Goal: Information Seeking & Learning: Learn about a topic

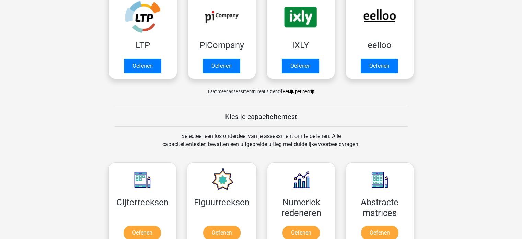
scroll to position [183, 0]
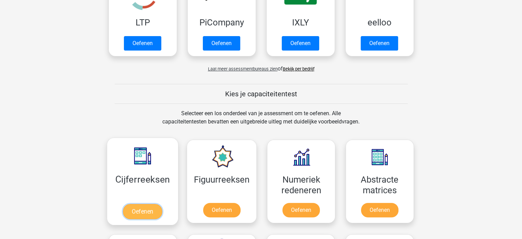
click at [150, 207] on link "Oefenen" at bounding box center [142, 211] width 39 height 15
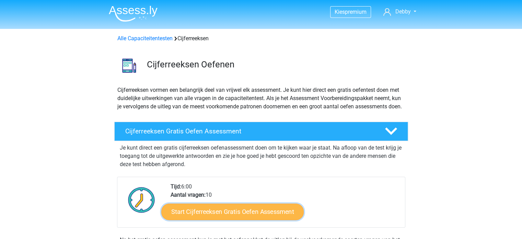
click at [231, 219] on link "Start Cijferreeksen Gratis Oefen Assessment" at bounding box center [232, 211] width 142 height 16
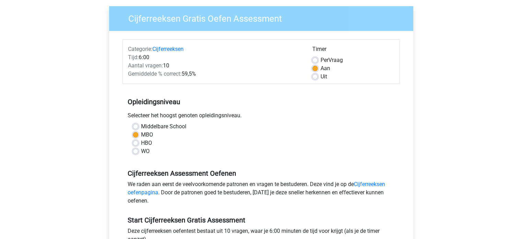
scroll to position [105, 0]
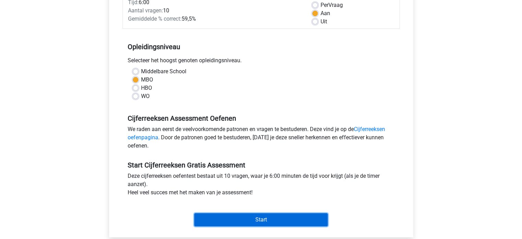
click at [265, 217] on input "Start" at bounding box center [261, 219] width 134 height 13
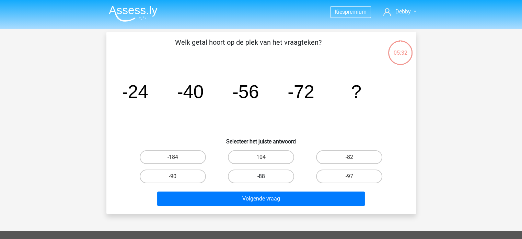
click at [268, 176] on label "-88" at bounding box center [261, 176] width 66 height 14
click at [265, 176] on input "-88" at bounding box center [263, 178] width 4 height 4
radio input "true"
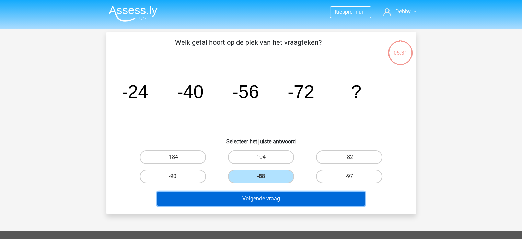
click at [260, 196] on button "Volgende vraag" at bounding box center [261, 198] width 208 height 14
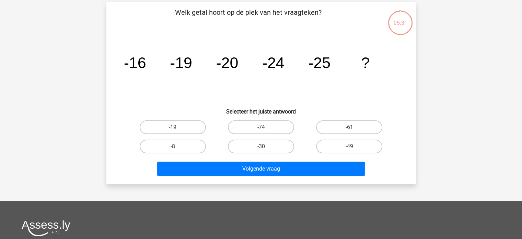
scroll to position [32, 0]
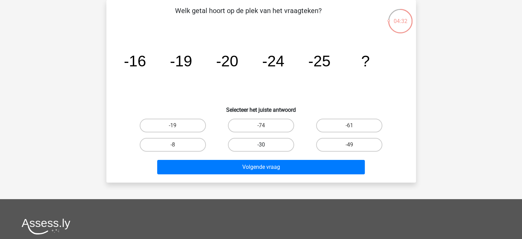
click at [271, 145] on label "-30" at bounding box center [261, 145] width 66 height 14
click at [265, 145] on input "-30" at bounding box center [263, 147] width 4 height 4
radio input "true"
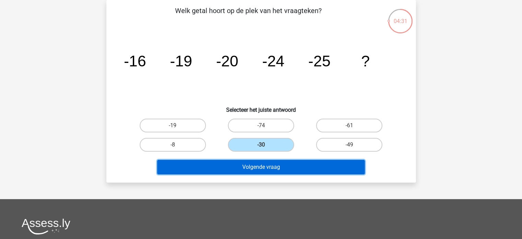
click at [273, 166] on button "Volgende vraag" at bounding box center [261, 167] width 208 height 14
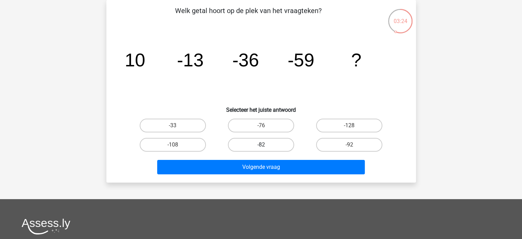
click at [245, 143] on label "-82" at bounding box center [261, 145] width 66 height 14
click at [261, 145] on input "-82" at bounding box center [263, 147] width 4 height 4
radio input "true"
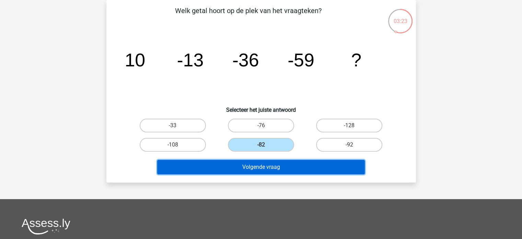
click at [247, 165] on button "Volgende vraag" at bounding box center [261, 167] width 208 height 14
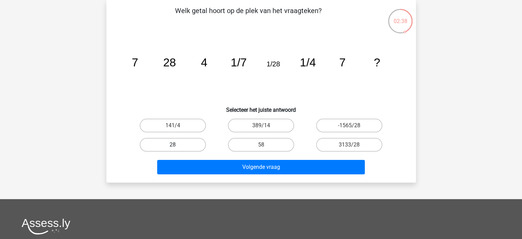
click at [159, 145] on label "28" at bounding box center [173, 145] width 66 height 14
click at [173, 145] on input "28" at bounding box center [175, 147] width 4 height 4
radio input "true"
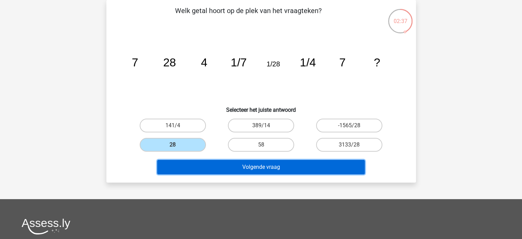
click at [225, 163] on button "Volgende vraag" at bounding box center [261, 167] width 208 height 14
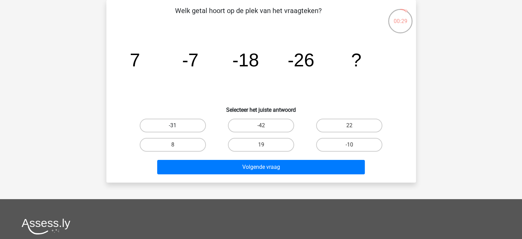
drag, startPoint x: 225, startPoint y: 150, endPoint x: 185, endPoint y: 122, distance: 48.0
click at [185, 122] on div "-31 -42 22 8 19" at bounding box center [261, 135] width 265 height 38
click at [185, 122] on label "-31" at bounding box center [173, 125] width 66 height 14
click at [177, 125] on input "-31" at bounding box center [175, 127] width 4 height 4
radio input "true"
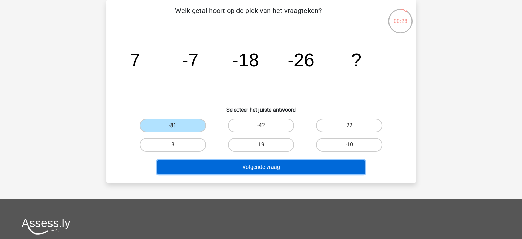
click at [231, 170] on button "Volgende vraag" at bounding box center [261, 167] width 208 height 14
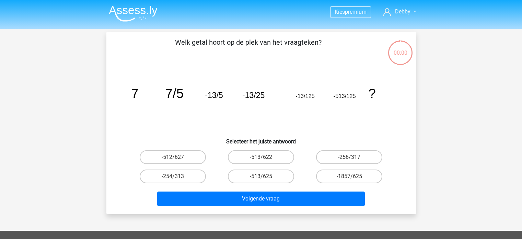
scroll to position [32, 0]
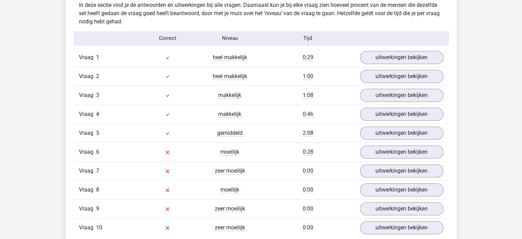
scroll to position [558, 0]
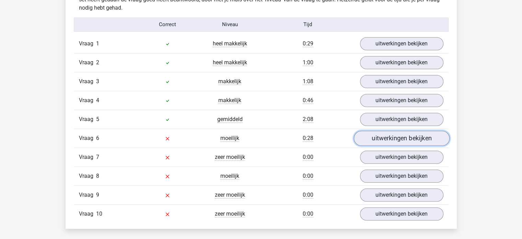
click at [400, 134] on link "uitwerkingen bekijken" at bounding box center [402, 137] width 96 height 15
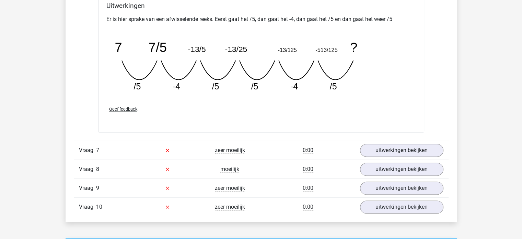
scroll to position [897, 0]
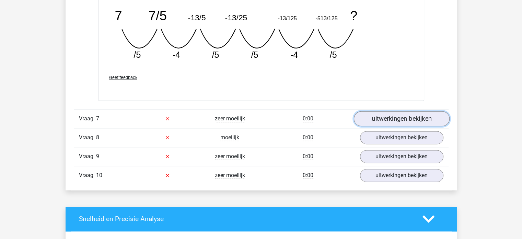
click at [398, 115] on link "uitwerkingen bekijken" at bounding box center [402, 118] width 96 height 15
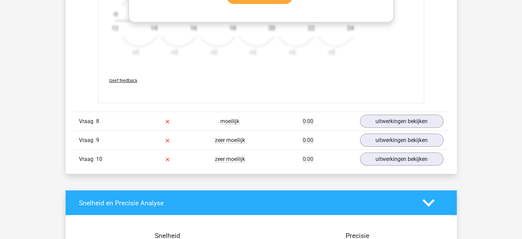
scroll to position [1359, 0]
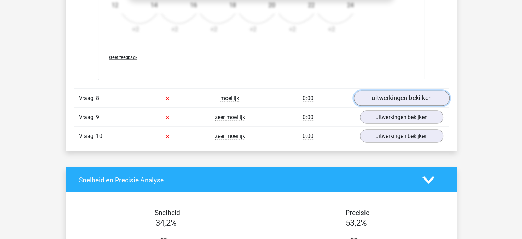
click at [400, 97] on link "uitwerkingen bekijken" at bounding box center [402, 98] width 96 height 15
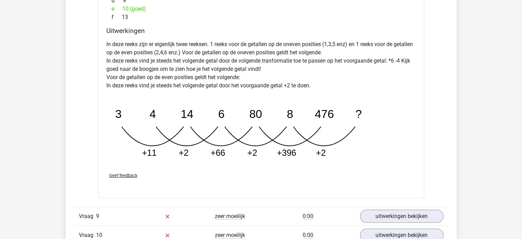
scroll to position [1620, 0]
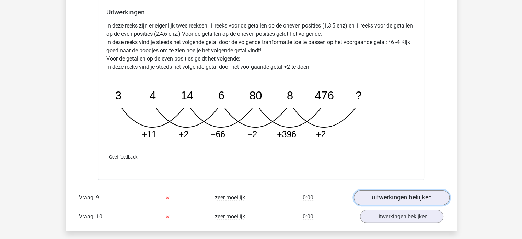
click at [405, 198] on link "uitwerkingen bekijken" at bounding box center [402, 197] width 96 height 15
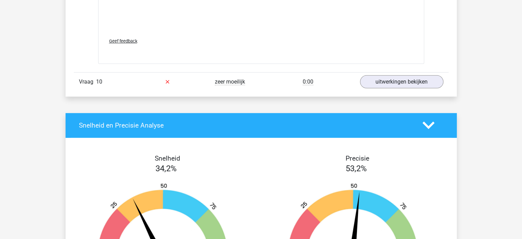
scroll to position [2192, 0]
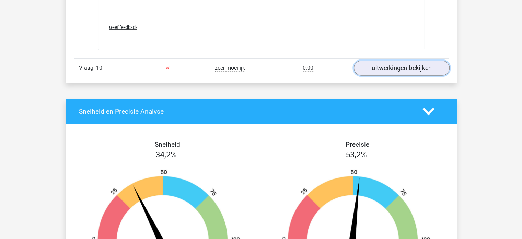
click at [408, 69] on link "uitwerkingen bekijken" at bounding box center [402, 67] width 96 height 15
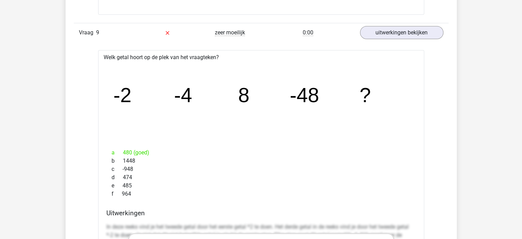
scroll to position [1762, 0]
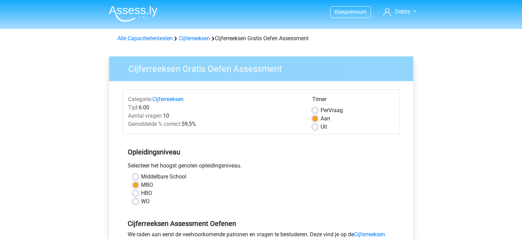
scroll to position [105, 0]
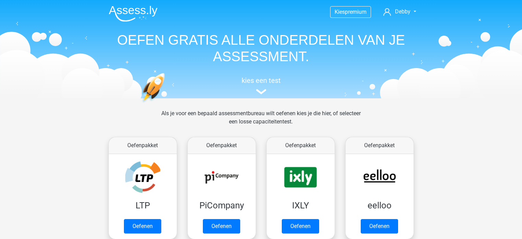
scroll to position [183, 0]
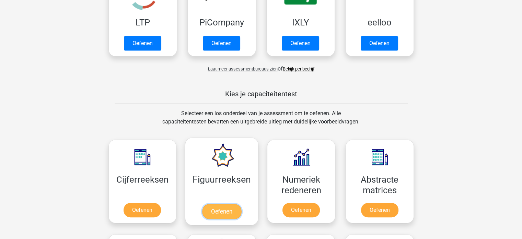
click at [217, 210] on link "Oefenen" at bounding box center [221, 211] width 39 height 15
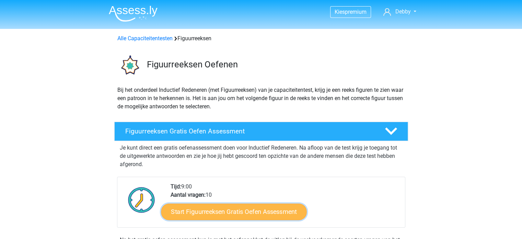
click at [217, 210] on link "Start Figuurreeksen Gratis Oefen Assessment" at bounding box center [234, 211] width 146 height 16
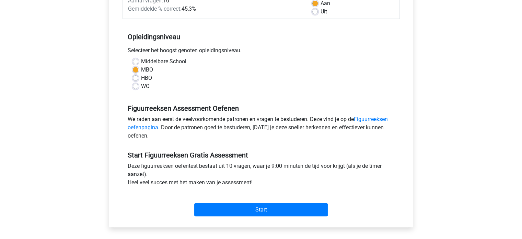
scroll to position [119, 0]
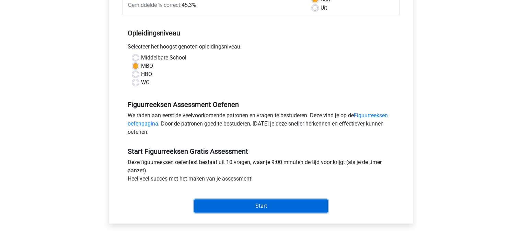
click at [281, 204] on input "Start" at bounding box center [261, 205] width 134 height 13
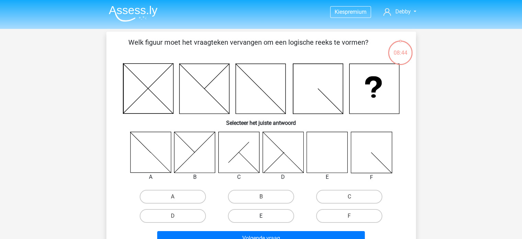
click at [255, 212] on label "E" at bounding box center [261, 216] width 66 height 14
click at [261, 216] on input "E" at bounding box center [263, 218] width 4 height 4
radio input "true"
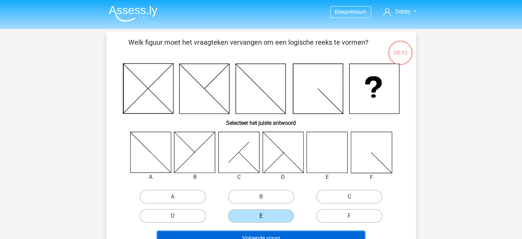
click at [268, 233] on button "Volgende vraag" at bounding box center [261, 238] width 208 height 14
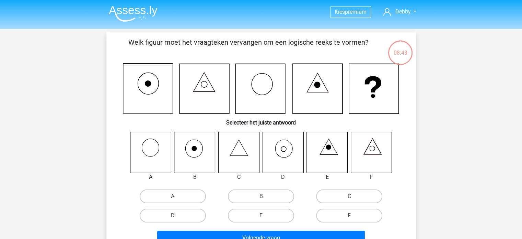
scroll to position [32, 0]
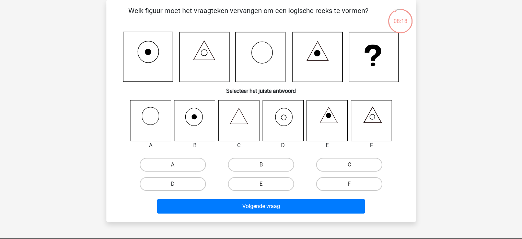
click at [202, 183] on label "D" at bounding box center [173, 184] width 66 height 14
click at [177, 184] on input "D" at bounding box center [175, 186] width 4 height 4
radio input "true"
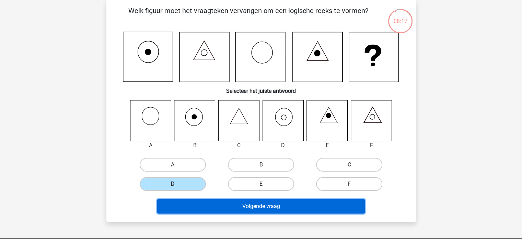
click at [222, 204] on button "Volgende vraag" at bounding box center [261, 206] width 208 height 14
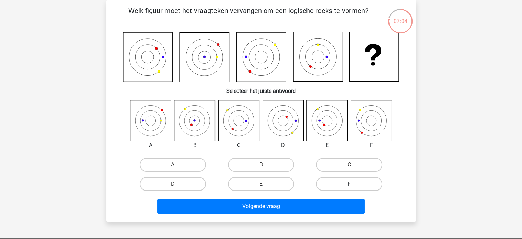
click at [345, 182] on label "F" at bounding box center [349, 184] width 66 height 14
click at [349, 184] on input "F" at bounding box center [351, 186] width 4 height 4
radio input "true"
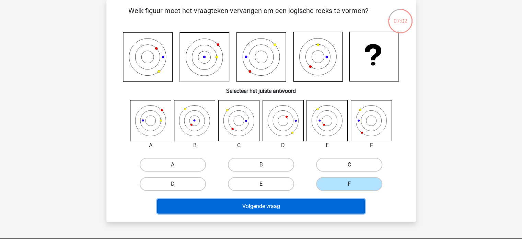
click at [335, 201] on button "Volgende vraag" at bounding box center [261, 206] width 208 height 14
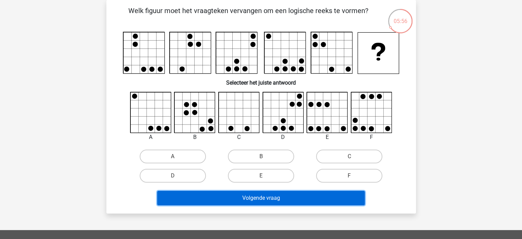
click at [335, 201] on button "Volgende vraag" at bounding box center [261, 198] width 208 height 14
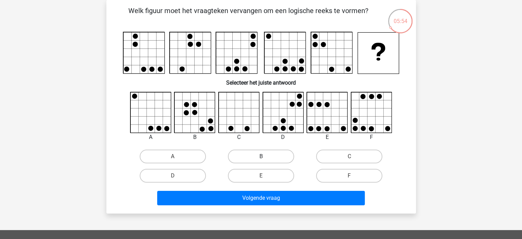
click at [285, 157] on label "B" at bounding box center [261, 156] width 66 height 14
click at [265, 157] on input "B" at bounding box center [263, 158] width 4 height 4
radio input "true"
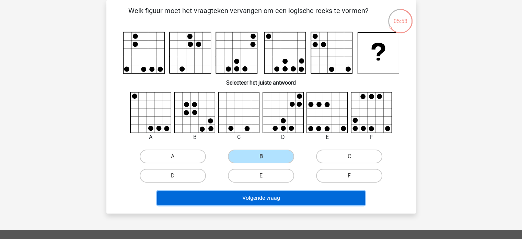
click at [285, 196] on button "Volgende vraag" at bounding box center [261, 198] width 208 height 14
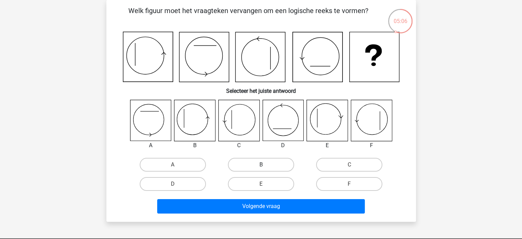
click at [278, 162] on label "B" at bounding box center [261, 165] width 66 height 14
click at [265, 164] on input "B" at bounding box center [263, 166] width 4 height 4
radio input "true"
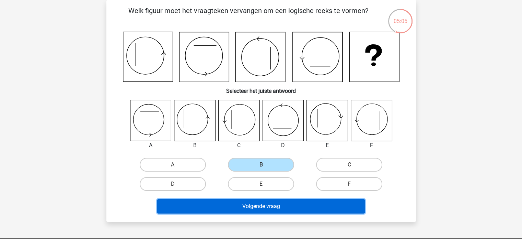
click at [264, 206] on button "Volgende vraag" at bounding box center [261, 206] width 208 height 14
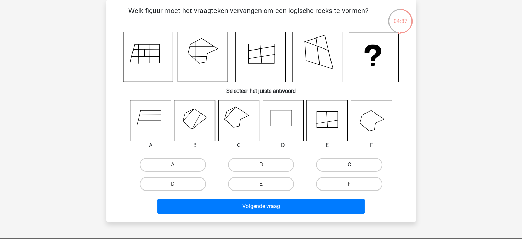
click at [343, 163] on label "C" at bounding box center [349, 165] width 66 height 14
click at [349, 164] on input "C" at bounding box center [351, 166] width 4 height 4
radio input "true"
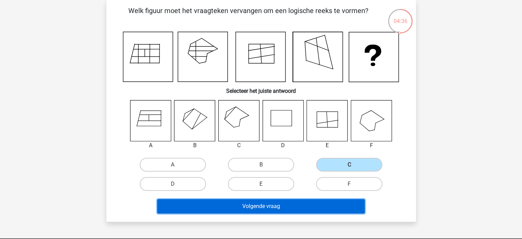
click at [260, 204] on button "Volgende vraag" at bounding box center [261, 206] width 208 height 14
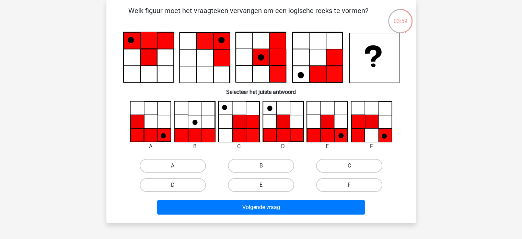
click at [166, 187] on label "D" at bounding box center [173, 185] width 66 height 14
click at [173, 187] on input "D" at bounding box center [175, 187] width 4 height 4
radio input "true"
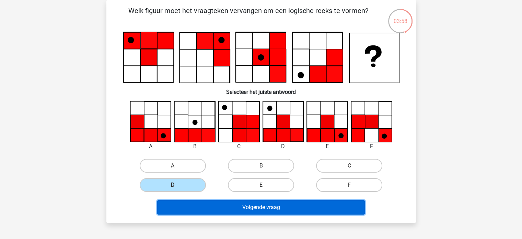
click at [182, 203] on button "Volgende vraag" at bounding box center [261, 207] width 208 height 14
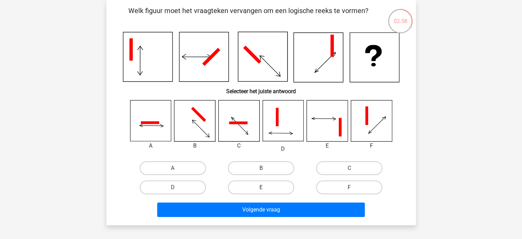
click at [272, 186] on label "E" at bounding box center [261, 187] width 66 height 14
click at [265, 187] on input "E" at bounding box center [263, 189] width 4 height 4
radio input "true"
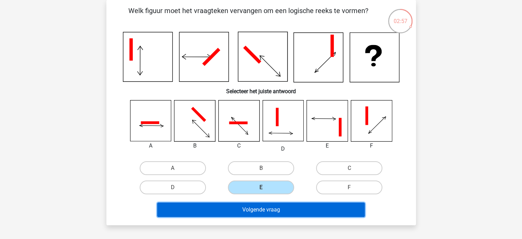
click at [272, 208] on button "Volgende vraag" at bounding box center [261, 209] width 208 height 14
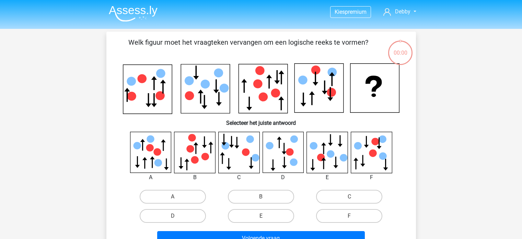
scroll to position [32, 0]
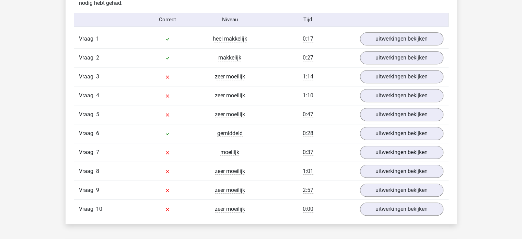
scroll to position [567, 0]
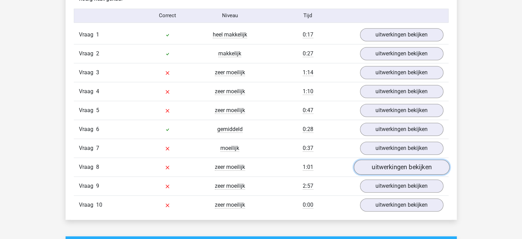
click at [403, 164] on link "uitwerkingen bekijken" at bounding box center [402, 166] width 96 height 15
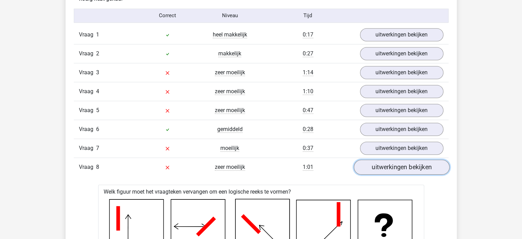
click at [402, 168] on link "uitwerkingen bekijken" at bounding box center [402, 166] width 96 height 15
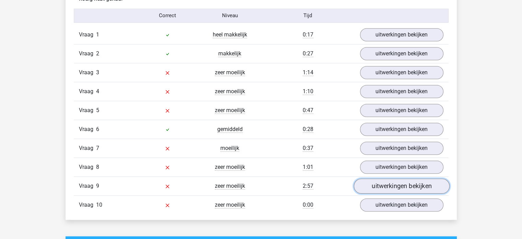
click at [398, 182] on link "uitwerkingen bekijken" at bounding box center [402, 185] width 96 height 15
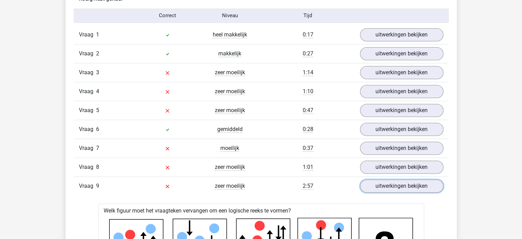
scroll to position [549, 0]
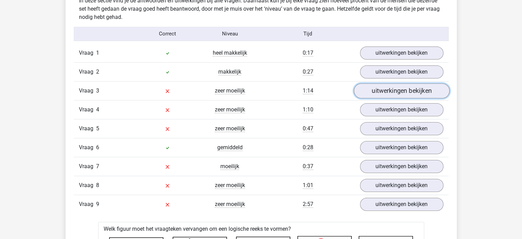
click at [396, 90] on link "uitwerkingen bekijken" at bounding box center [402, 90] width 96 height 15
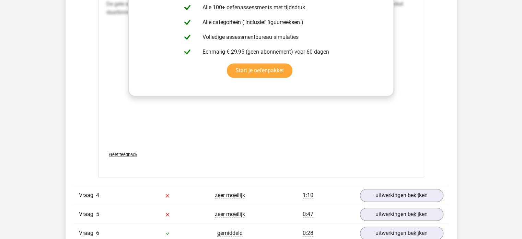
scroll to position [1079, 0]
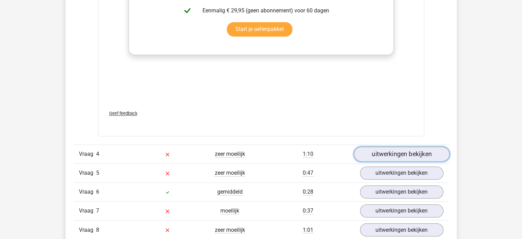
click at [412, 153] on link "uitwerkingen bekijken" at bounding box center [402, 153] width 96 height 15
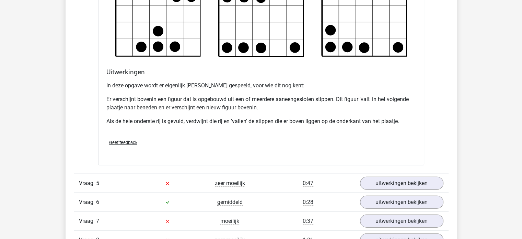
scroll to position [1493, 0]
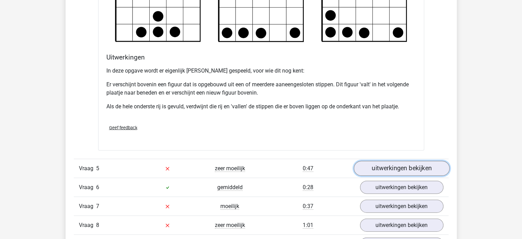
click at [401, 170] on link "uitwerkingen bekijken" at bounding box center [402, 168] width 96 height 15
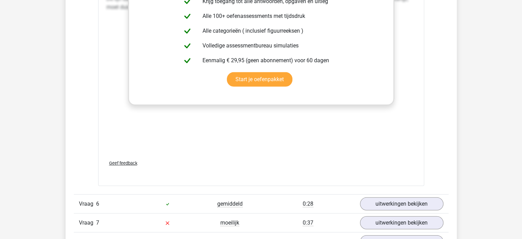
scroll to position [2065, 0]
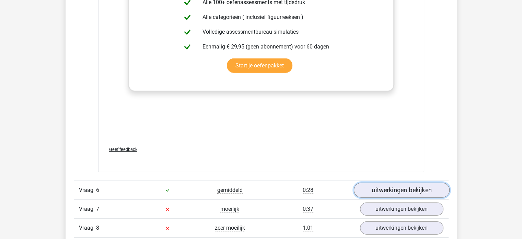
click at [404, 183] on link "uitwerkingen bekijken" at bounding box center [402, 189] width 96 height 15
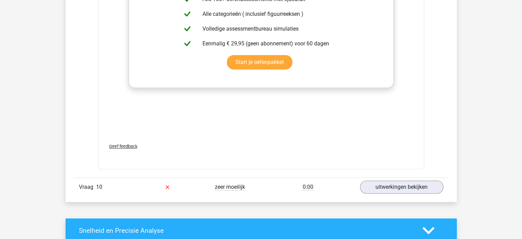
scroll to position [3154, 0]
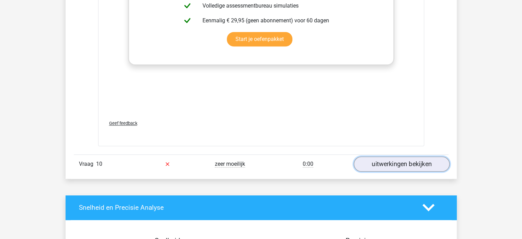
click at [417, 158] on link "uitwerkingen bekijken" at bounding box center [402, 163] width 96 height 15
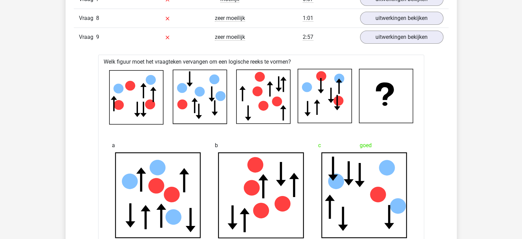
scroll to position [2682, 0]
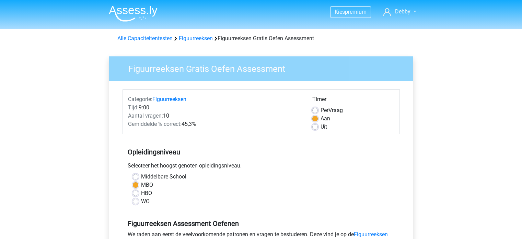
scroll to position [119, 0]
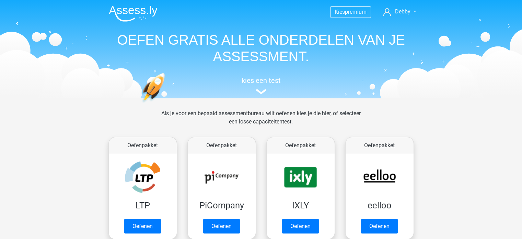
scroll to position [183, 0]
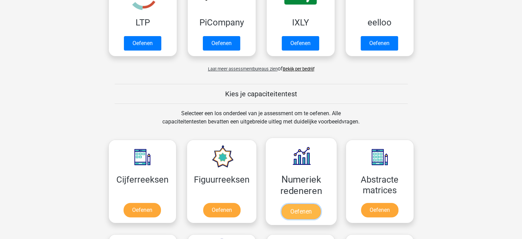
click at [293, 211] on link "Oefenen" at bounding box center [300, 211] width 39 height 15
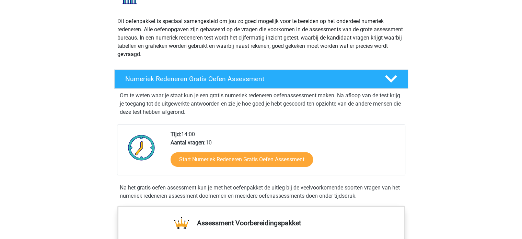
scroll to position [101, 0]
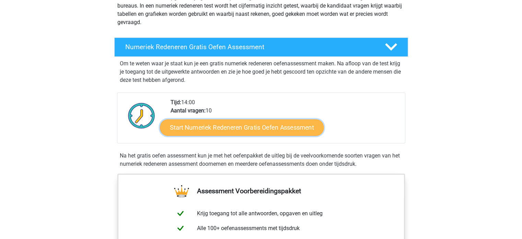
click at [260, 125] on link "Start Numeriek Redeneren Gratis Oefen Assessment" at bounding box center [242, 127] width 164 height 16
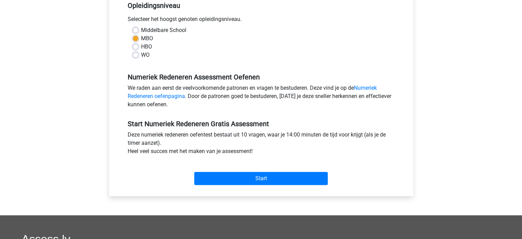
scroll to position [164, 0]
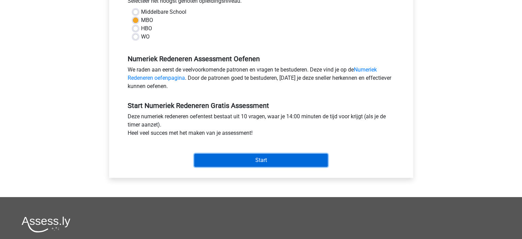
click at [289, 159] on input "Start" at bounding box center [261, 159] width 134 height 13
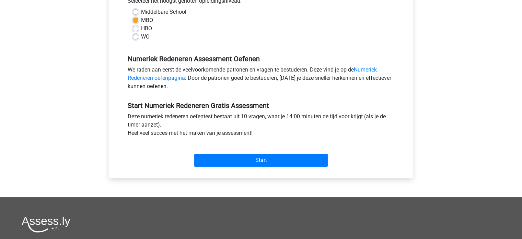
click at [141, 16] on label "Middelbare School" at bounding box center [163, 12] width 45 height 8
click at [135, 15] on input "Middelbare School" at bounding box center [135, 11] width 5 height 7
radio input "true"
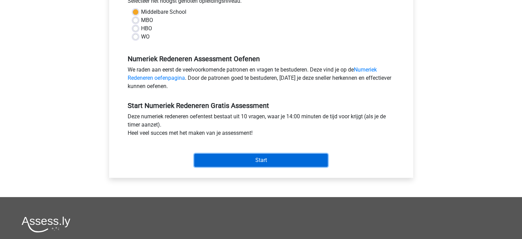
click at [263, 155] on input "Start" at bounding box center [261, 159] width 134 height 13
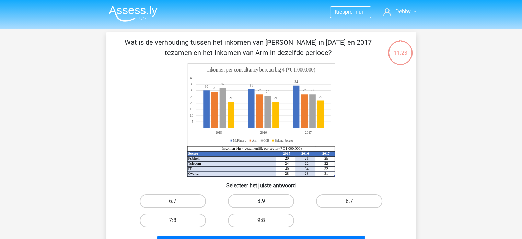
click at [254, 205] on label "8:9" at bounding box center [261, 201] width 66 height 14
click at [261, 205] on input "8:9" at bounding box center [263, 203] width 4 height 4
radio input "true"
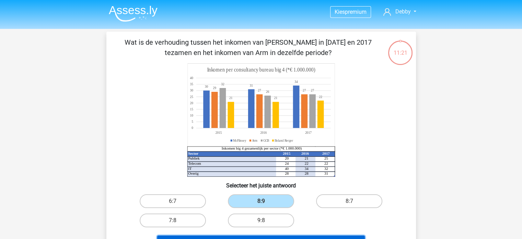
click at [264, 237] on button "Volgende vraag" at bounding box center [261, 242] width 208 height 14
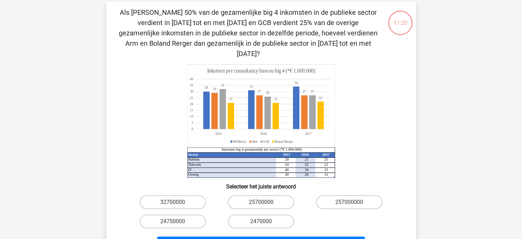
scroll to position [32, 0]
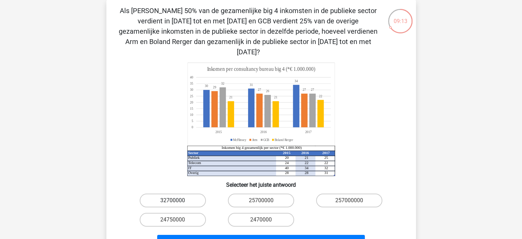
click at [187, 195] on label "32700000" at bounding box center [173, 200] width 66 height 14
click at [177, 200] on input "32700000" at bounding box center [175, 202] width 4 height 4
radio input "true"
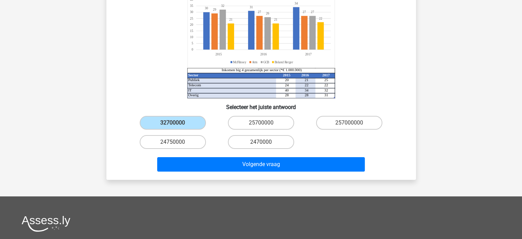
scroll to position [123, 0]
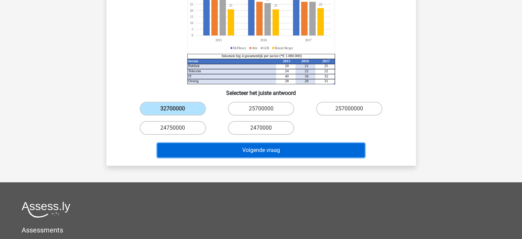
click at [342, 143] on button "Volgende vraag" at bounding box center [261, 150] width 208 height 14
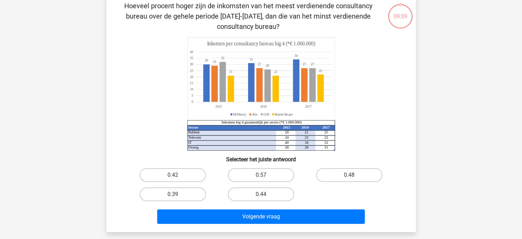
scroll to position [32, 0]
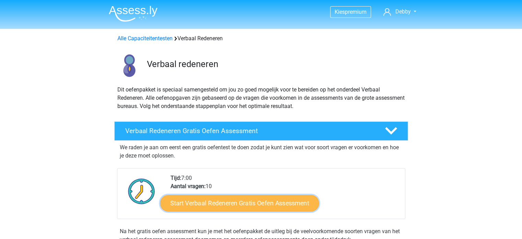
click at [274, 205] on link "Start Verbaal Redeneren Gratis Oefen Assessment" at bounding box center [239, 203] width 159 height 16
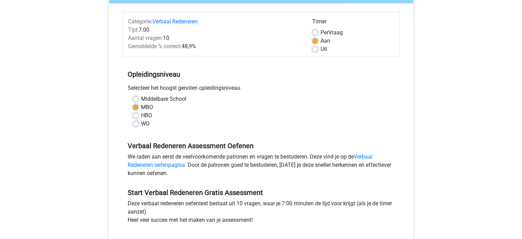
scroll to position [100, 0]
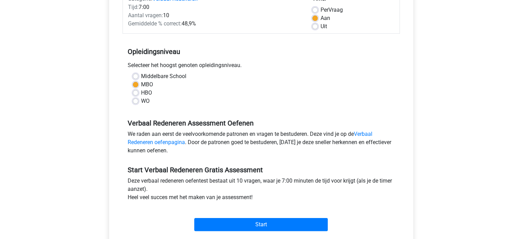
click at [141, 76] on label "Middelbare School" at bounding box center [163, 76] width 45 height 8
click at [135, 76] on input "Middelbare School" at bounding box center [135, 75] width 5 height 7
radio input "true"
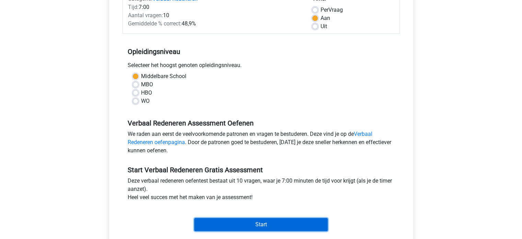
click at [261, 225] on input "Start" at bounding box center [261, 224] width 134 height 13
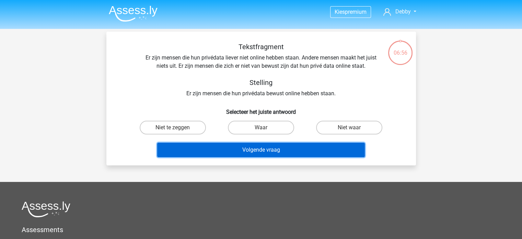
click at [264, 149] on button "Volgende vraag" at bounding box center [261, 149] width 208 height 14
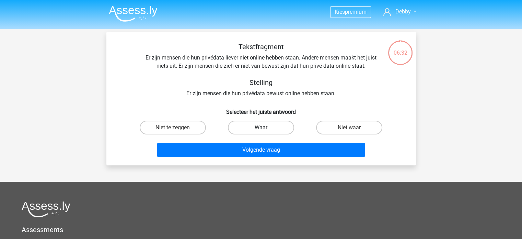
click at [255, 126] on label "Waar" at bounding box center [261, 127] width 66 height 14
click at [261, 127] on input "Waar" at bounding box center [263, 129] width 4 height 4
radio input "true"
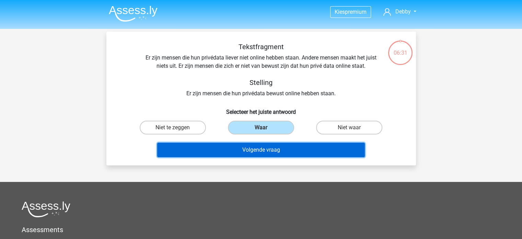
click at [262, 150] on button "Volgende vraag" at bounding box center [261, 149] width 208 height 14
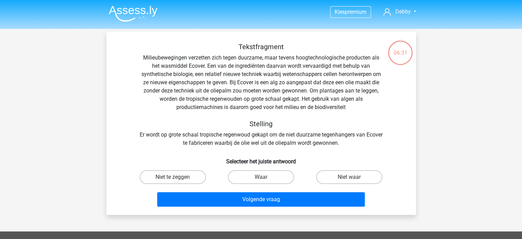
scroll to position [32, 0]
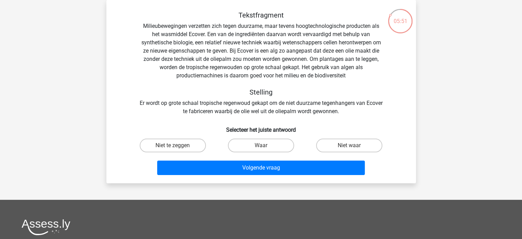
click at [262, 150] on label "Waar" at bounding box center [261, 145] width 66 height 14
click at [262, 150] on input "Waar" at bounding box center [263, 147] width 4 height 4
radio input "true"
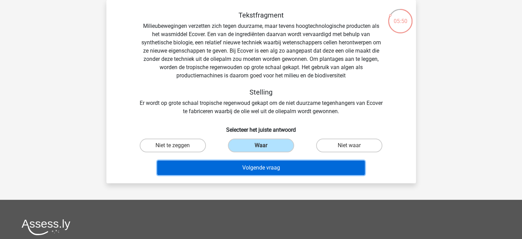
click at [265, 165] on button "Volgende vraag" at bounding box center [261, 167] width 208 height 14
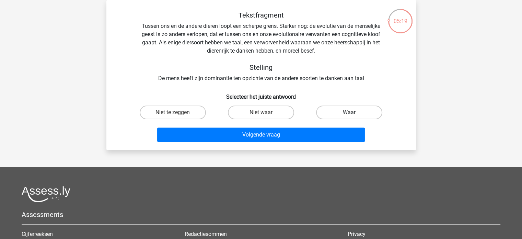
click at [340, 112] on label "Waar" at bounding box center [349, 112] width 66 height 14
click at [349, 112] on input "Waar" at bounding box center [351, 114] width 4 height 4
radio input "true"
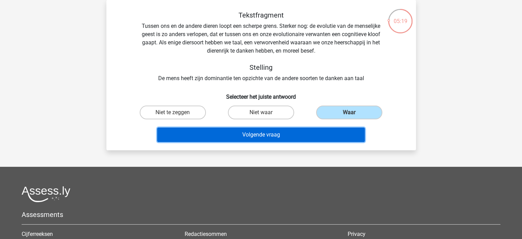
click at [320, 137] on button "Volgende vraag" at bounding box center [261, 134] width 208 height 14
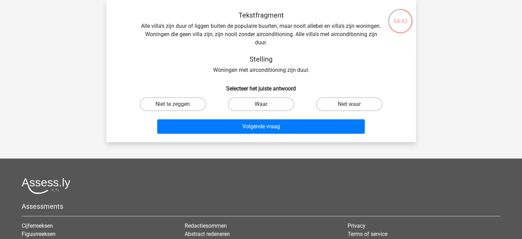
click at [268, 103] on label "Waar" at bounding box center [261, 104] width 66 height 14
click at [265, 104] on input "Waar" at bounding box center [263, 106] width 4 height 4
radio input "true"
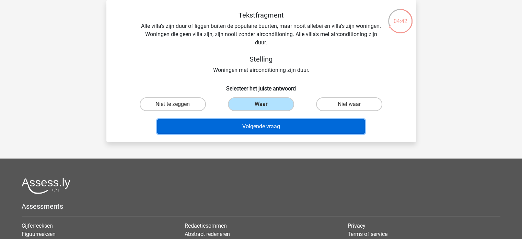
click at [279, 121] on button "Volgende vraag" at bounding box center [261, 126] width 208 height 14
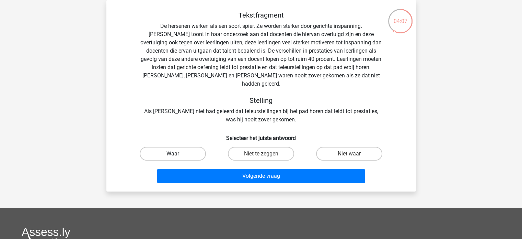
click at [179, 147] on label "Waar" at bounding box center [173, 154] width 66 height 14
click at [177, 153] on input "Waar" at bounding box center [175, 155] width 4 height 4
radio input "true"
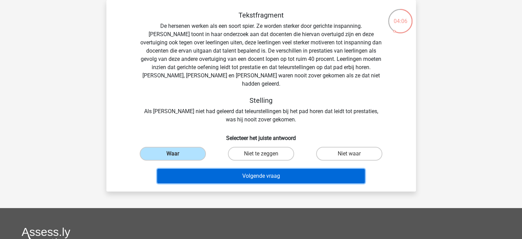
click at [216, 171] on button "Volgende vraag" at bounding box center [261, 176] width 208 height 14
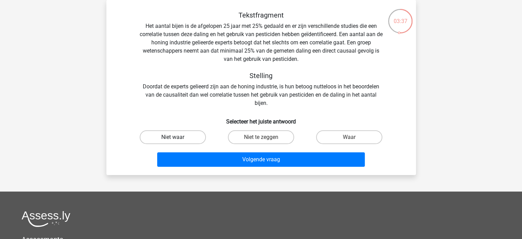
click at [196, 138] on label "Niet waar" at bounding box center [173, 137] width 66 height 14
click at [177, 138] on input "Niet waar" at bounding box center [175, 139] width 4 height 4
radio input "true"
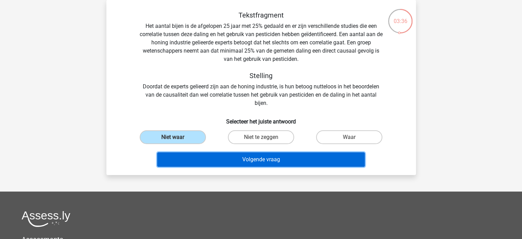
click at [207, 157] on button "Volgende vraag" at bounding box center [261, 159] width 208 height 14
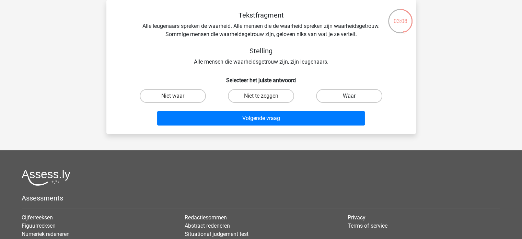
click at [334, 93] on label "Waar" at bounding box center [349, 96] width 66 height 14
click at [349, 96] on input "Waar" at bounding box center [351, 98] width 4 height 4
radio input "true"
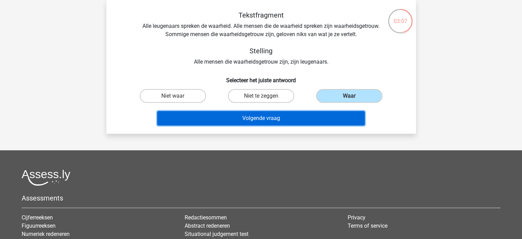
click at [330, 113] on button "Volgende vraag" at bounding box center [261, 118] width 208 height 14
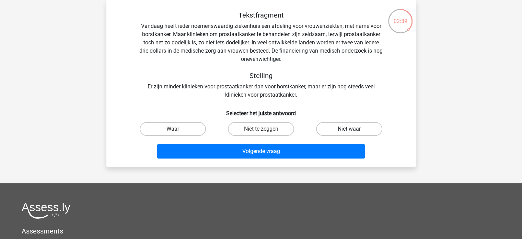
click at [343, 129] on label "Niet waar" at bounding box center [349, 129] width 66 height 14
click at [349, 129] on input "Niet waar" at bounding box center [351, 131] width 4 height 4
radio input "true"
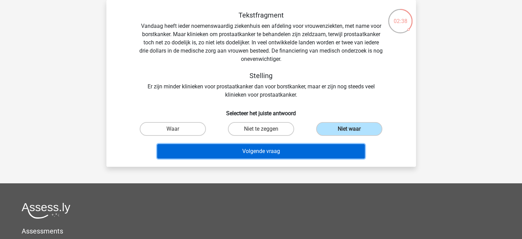
click at [339, 149] on button "Volgende vraag" at bounding box center [261, 151] width 208 height 14
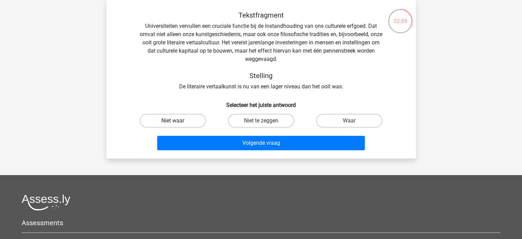
click at [188, 120] on label "Niet waar" at bounding box center [173, 121] width 66 height 14
click at [177, 120] on input "Niet waar" at bounding box center [175, 122] width 4 height 4
radio input "true"
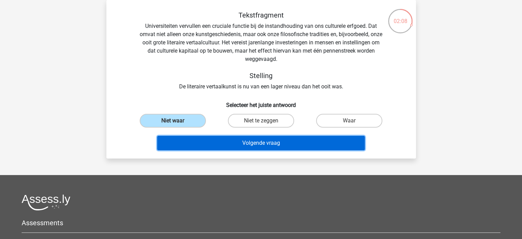
click at [210, 141] on button "Volgende vraag" at bounding box center [261, 143] width 208 height 14
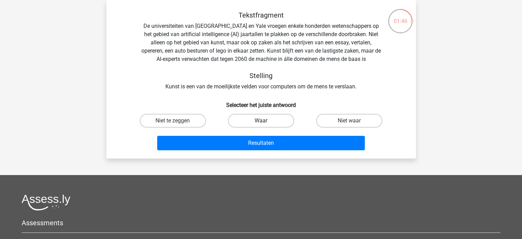
click at [257, 118] on label "Waar" at bounding box center [261, 121] width 66 height 14
click at [261, 120] on input "Waar" at bounding box center [263, 122] width 4 height 4
radio input "true"
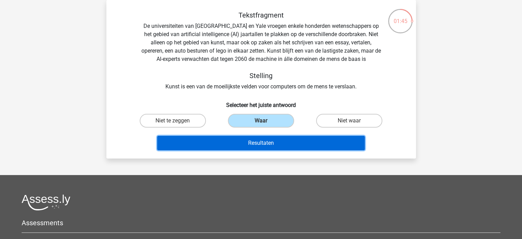
click at [258, 140] on button "Resultaten" at bounding box center [261, 143] width 208 height 14
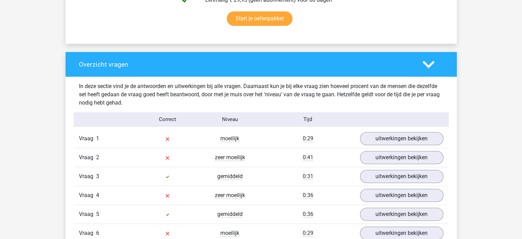
scroll to position [467, 0]
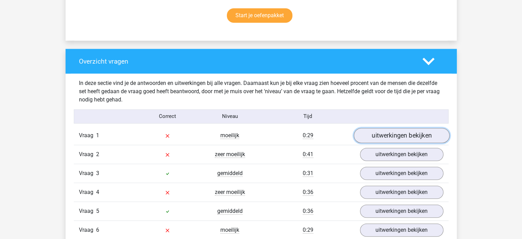
click at [396, 139] on link "uitwerkingen bekijken" at bounding box center [402, 135] width 96 height 15
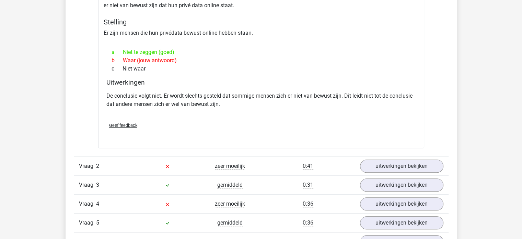
scroll to position [658, 0]
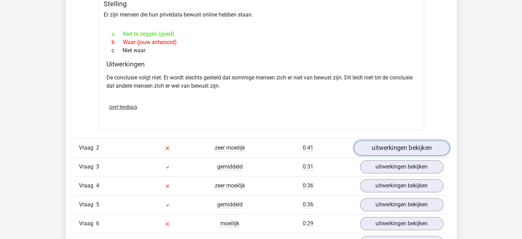
click at [397, 147] on link "uitwerkingen bekijken" at bounding box center [402, 147] width 96 height 15
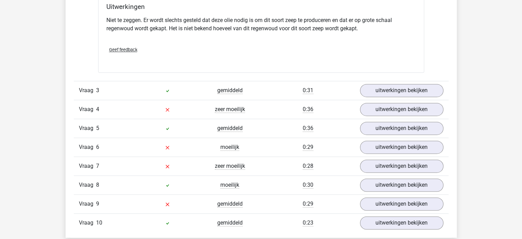
scroll to position [975, 0]
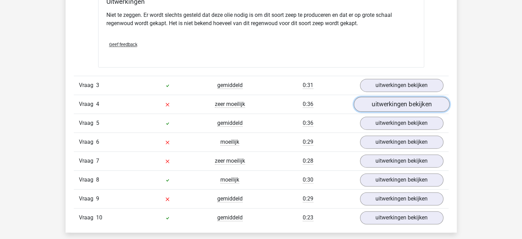
click at [417, 105] on link "uitwerkingen bekijken" at bounding box center [402, 103] width 96 height 15
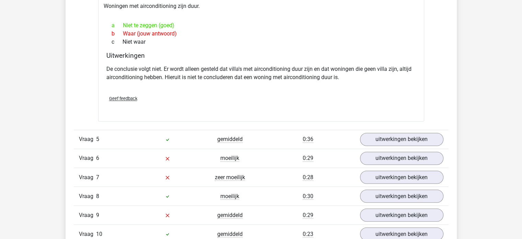
scroll to position [1162, 0]
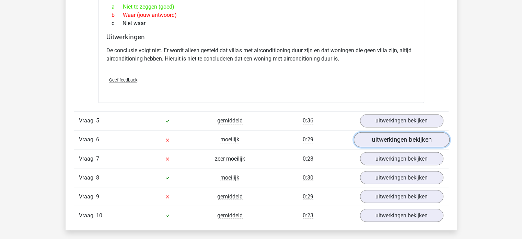
click at [408, 137] on link "uitwerkingen bekijken" at bounding box center [402, 139] width 96 height 15
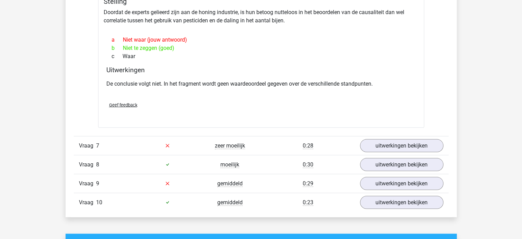
scroll to position [1382, 0]
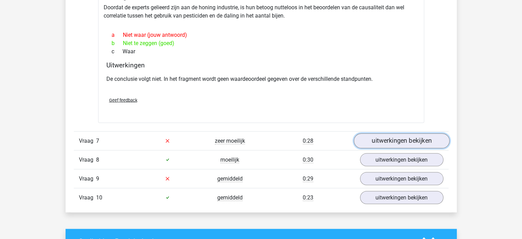
click at [401, 140] on link "uitwerkingen bekijken" at bounding box center [402, 140] width 96 height 15
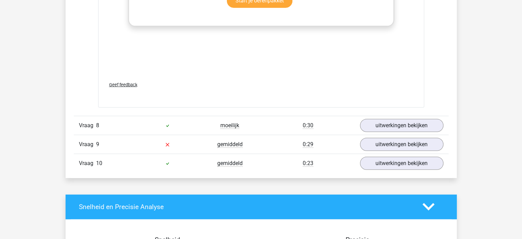
scroll to position [1794, 0]
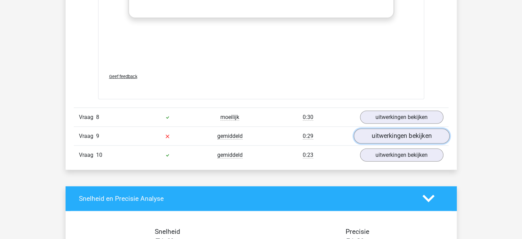
click at [391, 130] on link "uitwerkingen bekijken" at bounding box center [402, 135] width 96 height 15
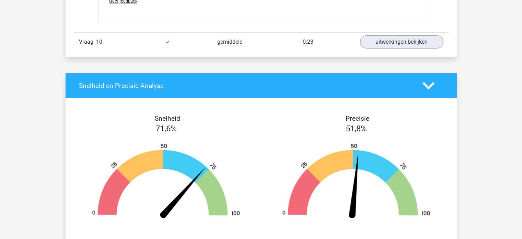
scroll to position [2357, 0]
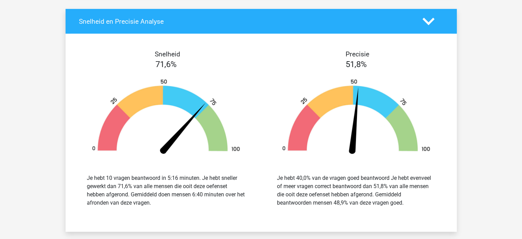
drag, startPoint x: 520, startPoint y: 211, endPoint x: 525, endPoint y: 184, distance: 27.8
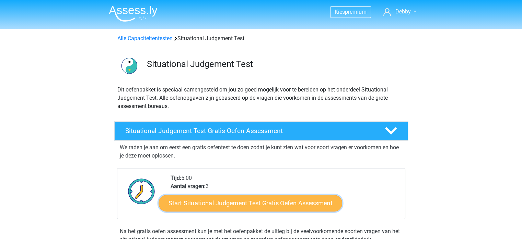
click at [281, 204] on link "Start Situational Judgement Test Gratis Oefen Assessment" at bounding box center [251, 203] width 184 height 16
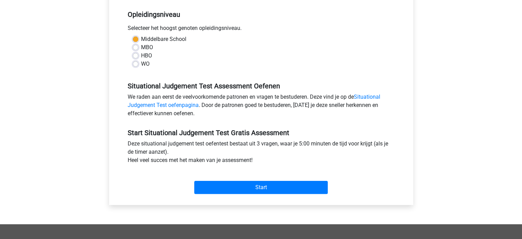
scroll to position [201, 0]
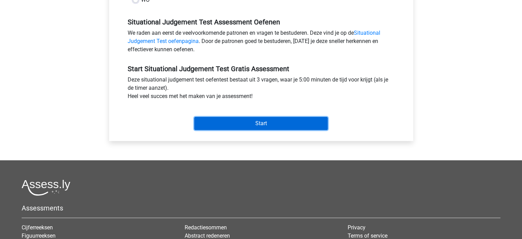
click at [260, 118] on input "Start" at bounding box center [261, 123] width 134 height 13
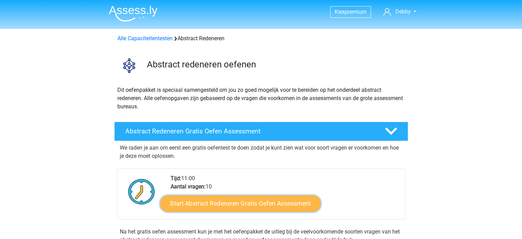
click at [231, 202] on link "Start Abstract Redeneren Gratis Oefen Assessment" at bounding box center [240, 203] width 161 height 16
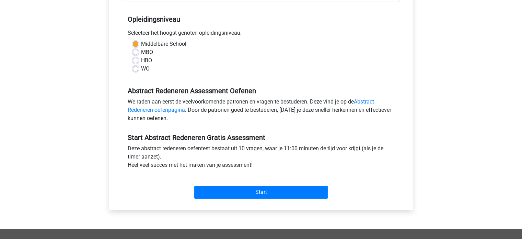
scroll to position [174, 0]
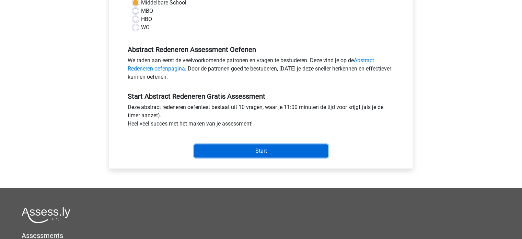
click at [255, 148] on input "Start" at bounding box center [261, 150] width 134 height 13
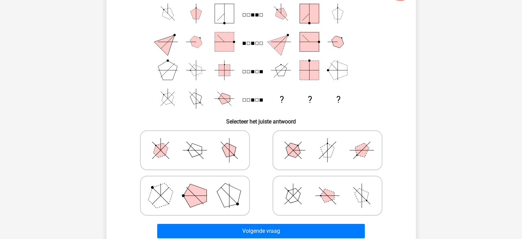
scroll to position [69, 0]
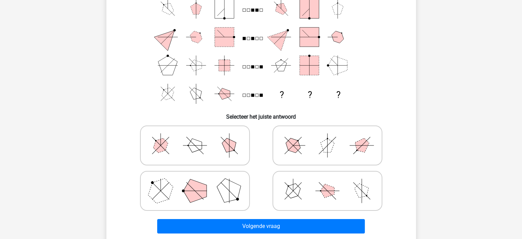
click at [196, 195] on polygon at bounding box center [194, 190] width 23 height 23
click at [196, 182] on input "radio" at bounding box center [197, 179] width 4 height 4
radio input "true"
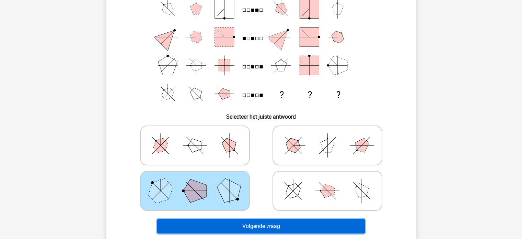
click at [237, 225] on button "Volgende vraag" at bounding box center [261, 226] width 208 height 14
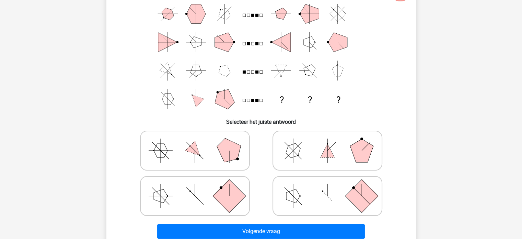
scroll to position [77, 0]
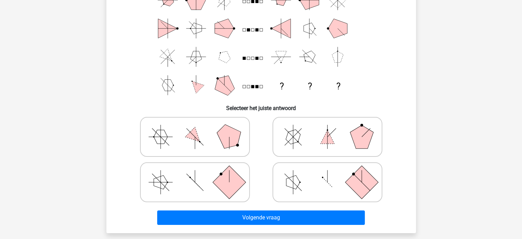
click at [354, 185] on rect at bounding box center [361, 181] width 33 height 33
click at [332, 173] on input "radio" at bounding box center [329, 171] width 4 height 4
radio input "true"
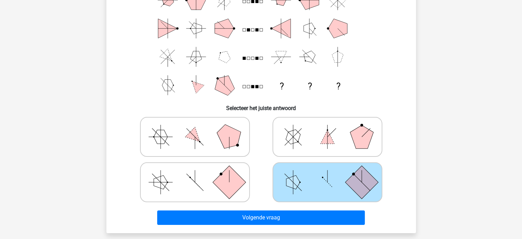
click at [354, 185] on rect at bounding box center [361, 181] width 33 height 33
click at [332, 173] on input "radio" at bounding box center [329, 171] width 4 height 4
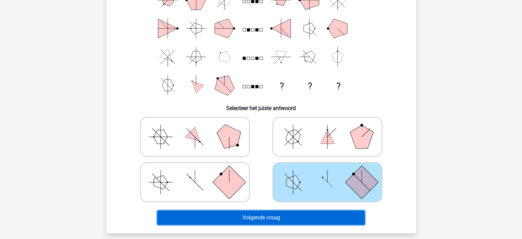
click at [333, 215] on button "Volgende vraag" at bounding box center [261, 217] width 208 height 14
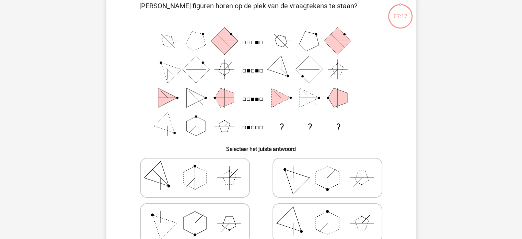
scroll to position [32, 0]
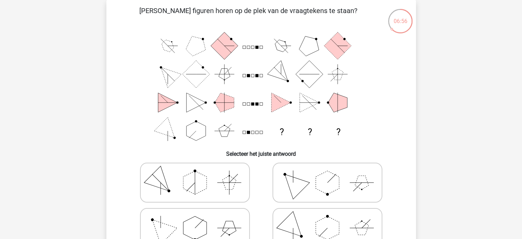
click at [218, 232] on icon at bounding box center [194, 227] width 103 height 34
click at [199, 219] on input "radio" at bounding box center [197, 217] width 4 height 4
radio input "true"
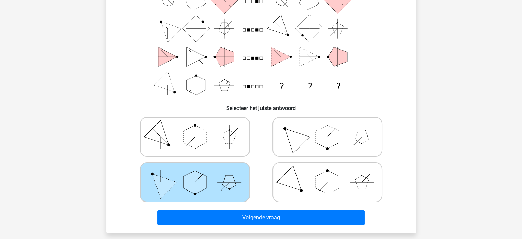
scroll to position [109, 0]
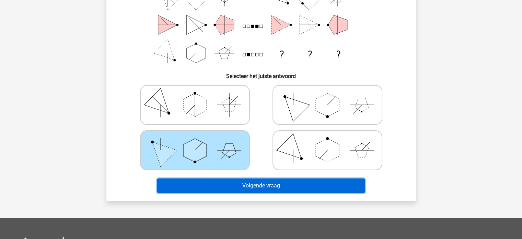
click at [346, 189] on button "Volgende vraag" at bounding box center [261, 185] width 208 height 14
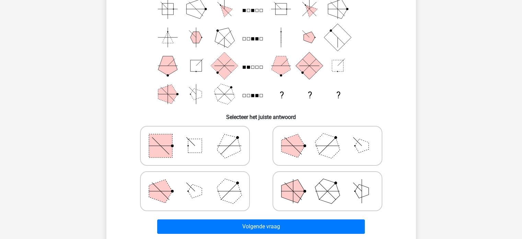
scroll to position [73, 0]
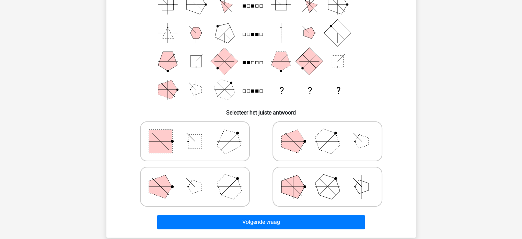
click at [220, 185] on polygon at bounding box center [228, 186] width 33 height 33
click at [199, 178] on input "radio" at bounding box center [197, 175] width 4 height 4
radio input "true"
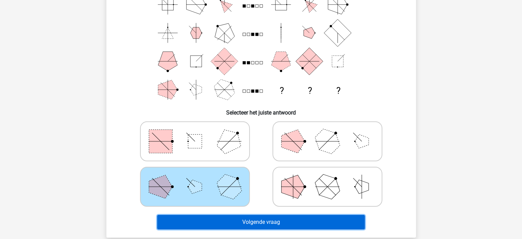
click at [244, 219] on button "Volgende vraag" at bounding box center [261, 222] width 208 height 14
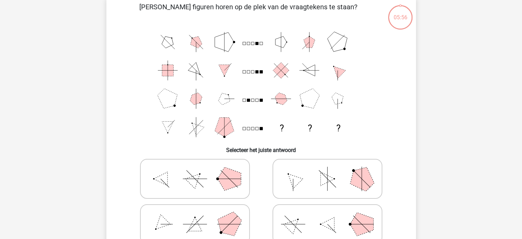
scroll to position [32, 0]
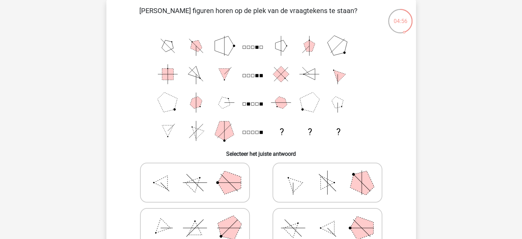
click at [342, 188] on icon at bounding box center [327, 182] width 103 height 34
click at [332, 174] on input "radio" at bounding box center [329, 171] width 4 height 4
radio input "true"
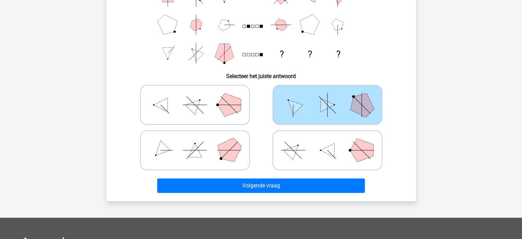
scroll to position [114, 0]
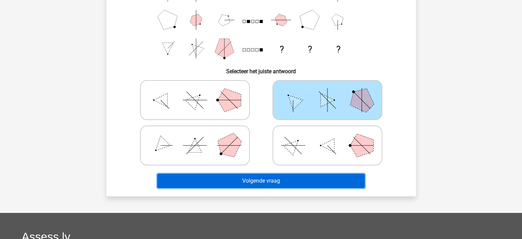
click at [347, 175] on button "Volgende vraag" at bounding box center [261, 180] width 208 height 14
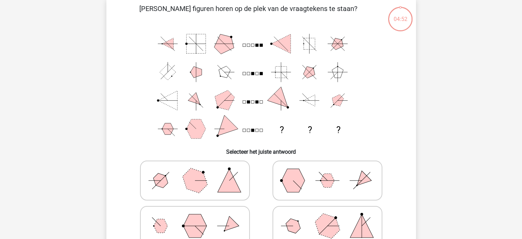
scroll to position [32, 0]
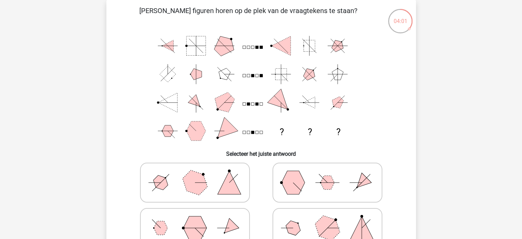
click at [325, 234] on polygon at bounding box center [327, 227] width 33 height 33
click at [327, 219] on input "radio" at bounding box center [329, 217] width 4 height 4
radio input "true"
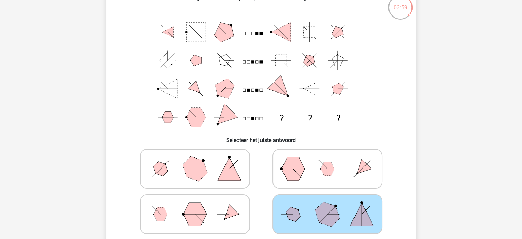
scroll to position [100, 0]
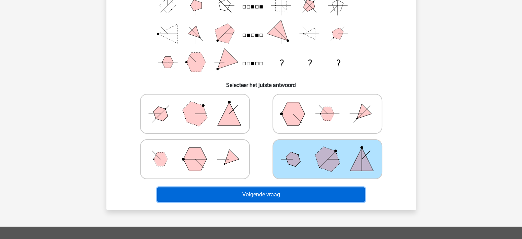
click at [327, 192] on button "Volgende vraag" at bounding box center [261, 194] width 208 height 14
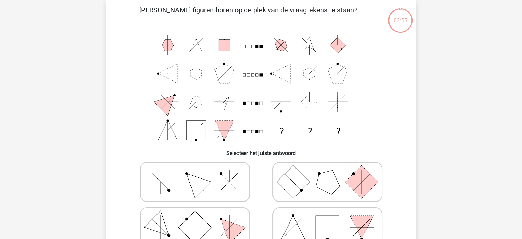
scroll to position [32, 0]
click at [238, 180] on icon at bounding box center [194, 182] width 103 height 34
click at [199, 174] on input "radio" at bounding box center [197, 171] width 4 height 4
radio input "true"
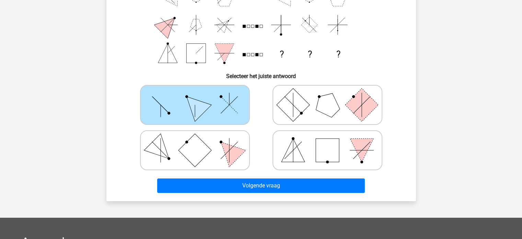
scroll to position [118, 0]
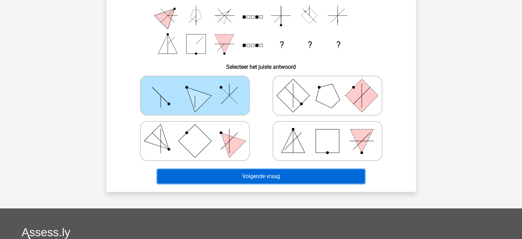
click at [334, 178] on button "Volgende vraag" at bounding box center [261, 176] width 208 height 14
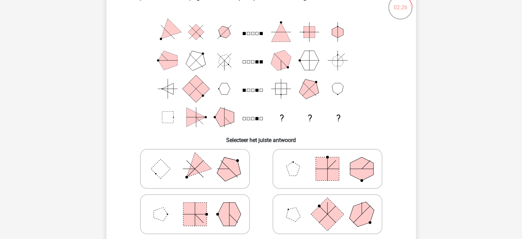
scroll to position [59, 0]
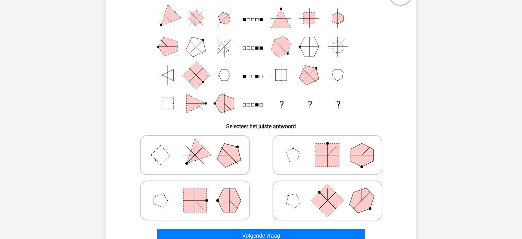
click at [292, 158] on polygon at bounding box center [293, 155] width 14 height 14
click at [327, 146] on input "radio" at bounding box center [329, 144] width 4 height 4
radio input "true"
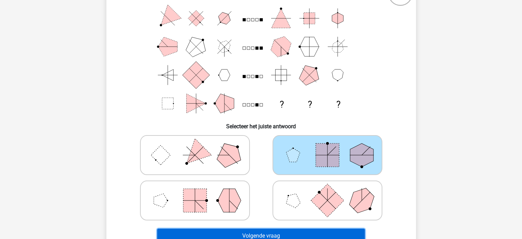
click at [264, 230] on button "Volgende vraag" at bounding box center [261, 235] width 208 height 14
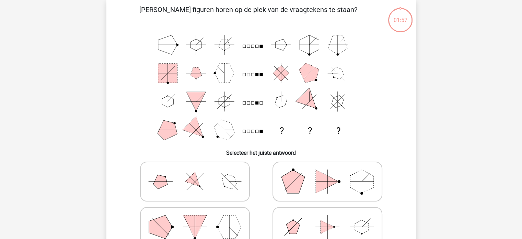
scroll to position [32, 0]
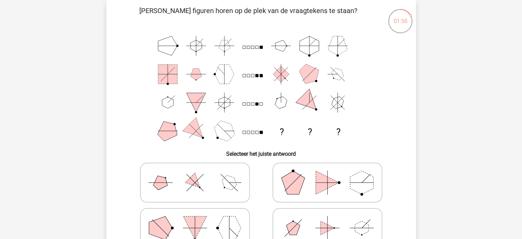
click at [222, 231] on polygon at bounding box center [229, 227] width 23 height 23
click at [199, 219] on input "radio" at bounding box center [197, 217] width 4 height 4
radio input "true"
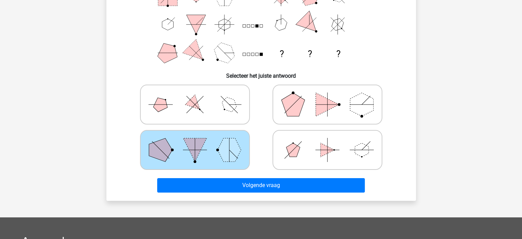
scroll to position [114, 0]
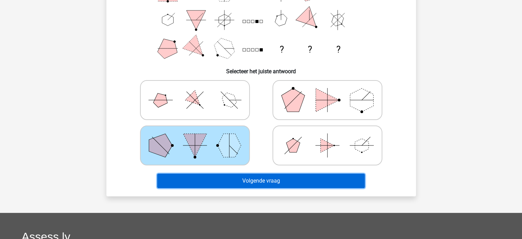
click at [321, 181] on button "Volgende vraag" at bounding box center [261, 180] width 208 height 14
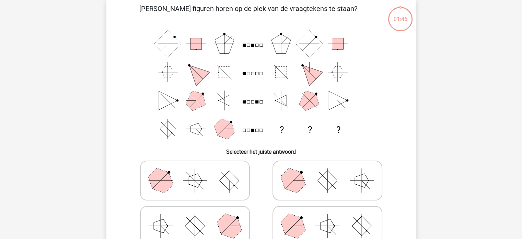
scroll to position [32, 0]
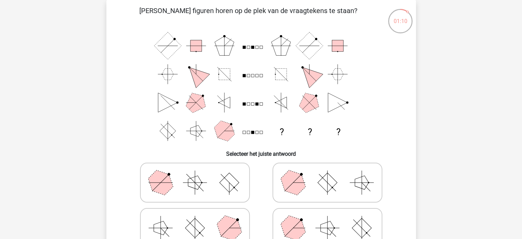
click at [318, 231] on icon at bounding box center [327, 227] width 103 height 34
click at [327, 219] on input "radio" at bounding box center [329, 217] width 4 height 4
radio input "true"
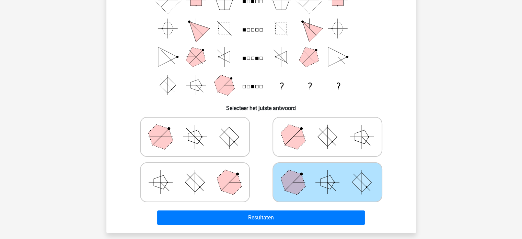
scroll to position [105, 0]
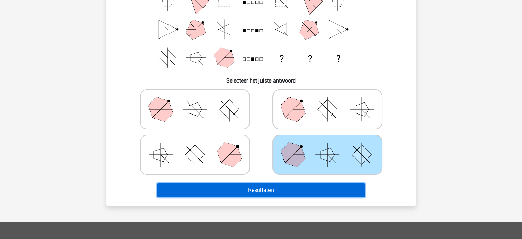
click at [320, 188] on button "Resultaten" at bounding box center [261, 190] width 208 height 14
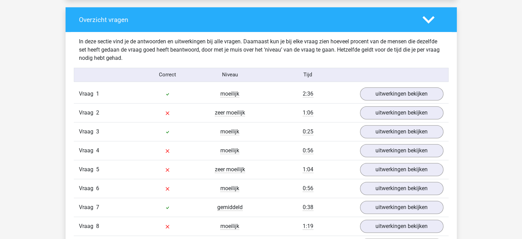
scroll to position [513, 0]
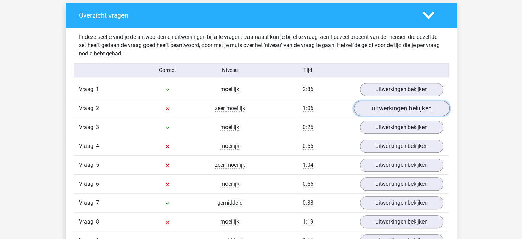
click at [396, 107] on link "uitwerkingen bekijken" at bounding box center [402, 108] width 96 height 15
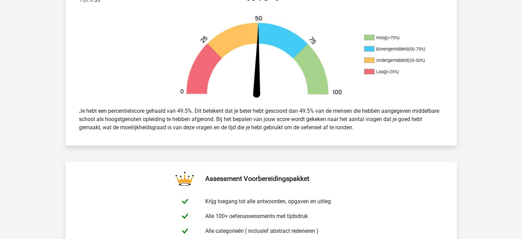
scroll to position [0, 0]
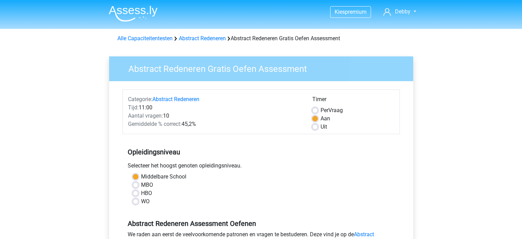
scroll to position [174, 0]
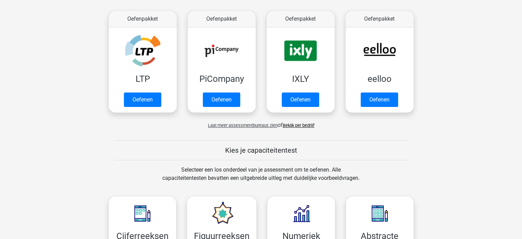
scroll to position [128, 0]
